Goal: Check status

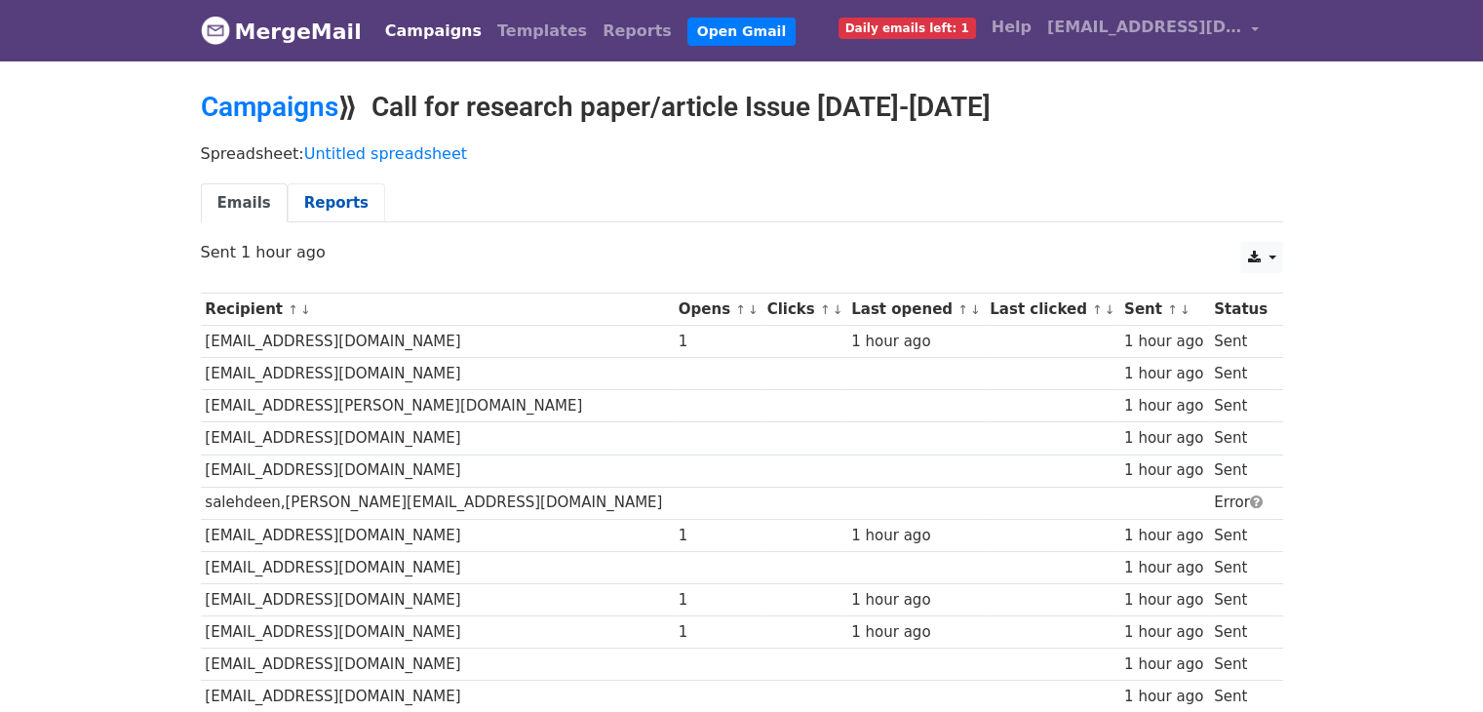
click at [307, 198] on link "Reports" at bounding box center [337, 203] width 98 height 40
